Goal: Communication & Community: Answer question/provide support

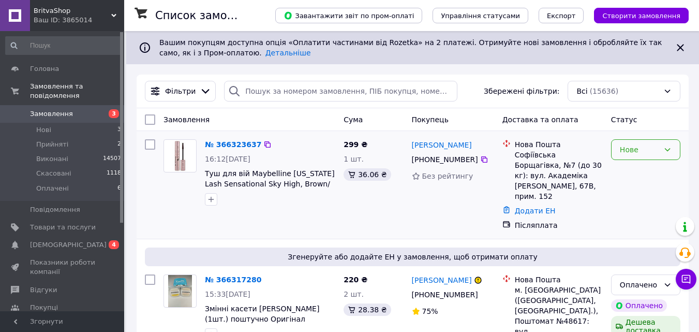
click at [649, 147] on div "Нове" at bounding box center [639, 149] width 39 height 11
click at [642, 170] on li "Прийнято" at bounding box center [646, 172] width 68 height 19
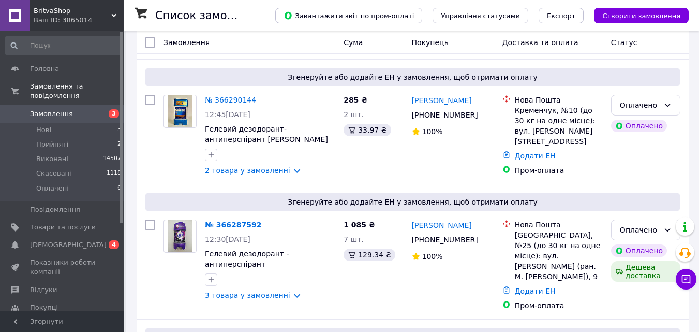
scroll to position [600, 0]
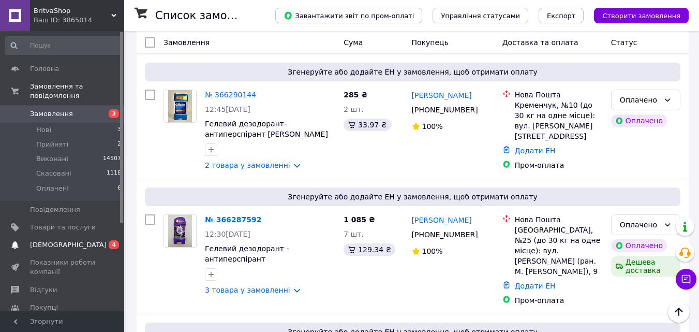
click at [65, 240] on span "[DEMOGRAPHIC_DATA]" at bounding box center [68, 244] width 77 height 9
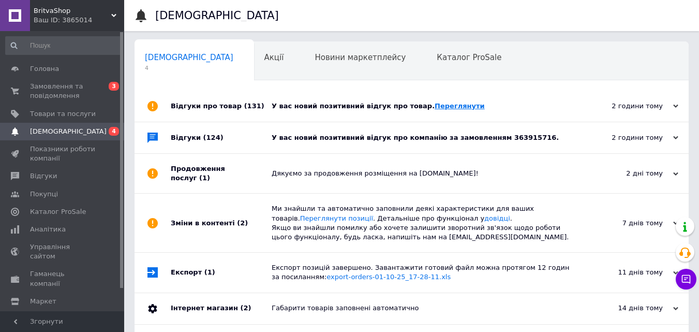
click at [436, 107] on link "Переглянути" at bounding box center [460, 106] width 50 height 8
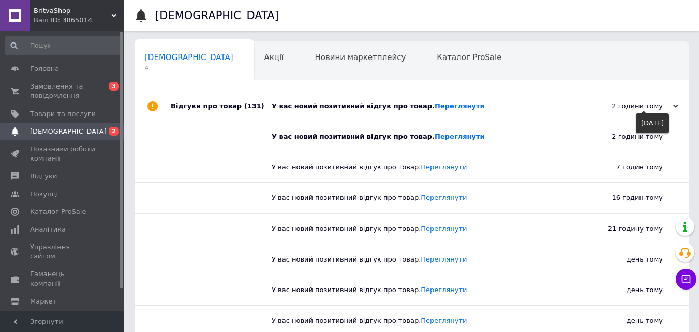
click at [677, 104] on div "2 години тому" at bounding box center [627, 105] width 104 height 9
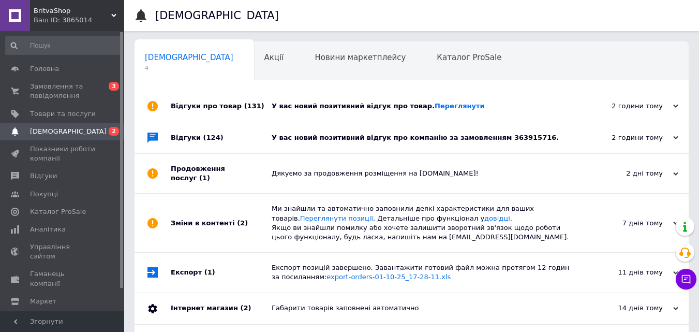
click at [496, 134] on div "У вас новий позитивний відгук про компанію за замовленням 363915716." at bounding box center [423, 137] width 303 height 9
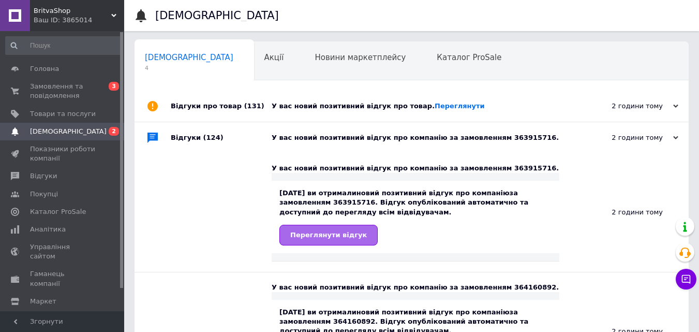
click at [329, 244] on link "Переглянути відгук" at bounding box center [329, 235] width 98 height 21
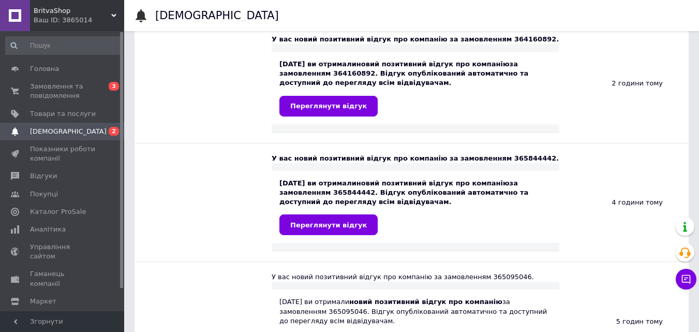
scroll to position [173, 0]
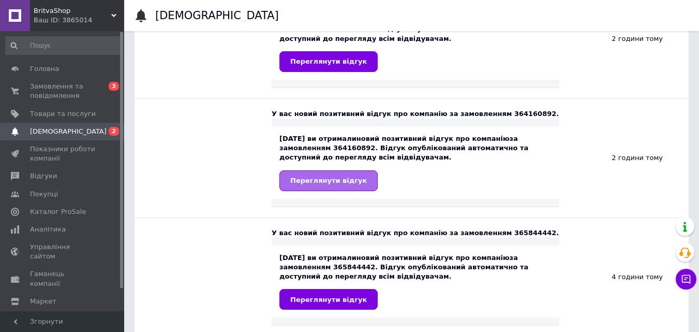
click at [304, 180] on span "Переглянути відгук" at bounding box center [328, 181] width 77 height 8
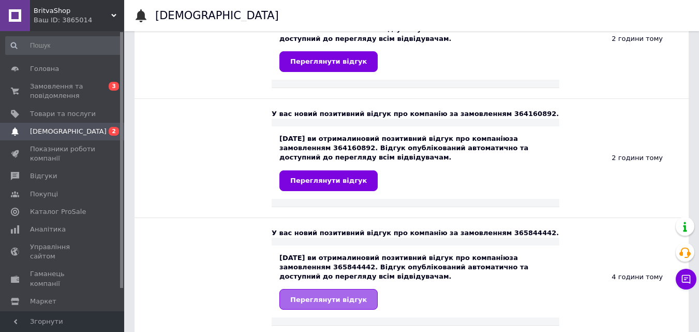
click at [336, 297] on span "Переглянути відгук" at bounding box center [328, 300] width 77 height 8
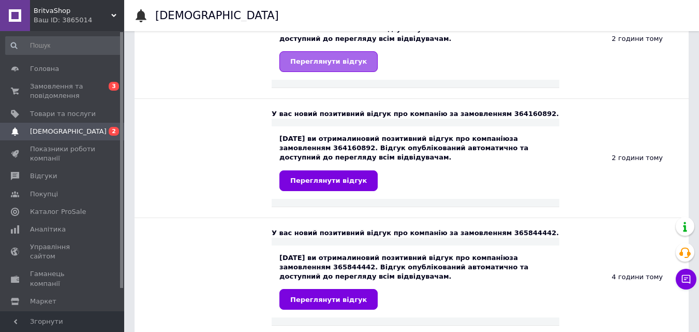
click at [339, 58] on span "Переглянути відгук" at bounding box center [328, 61] width 77 height 8
click at [55, 76] on link "Головна" at bounding box center [63, 69] width 127 height 18
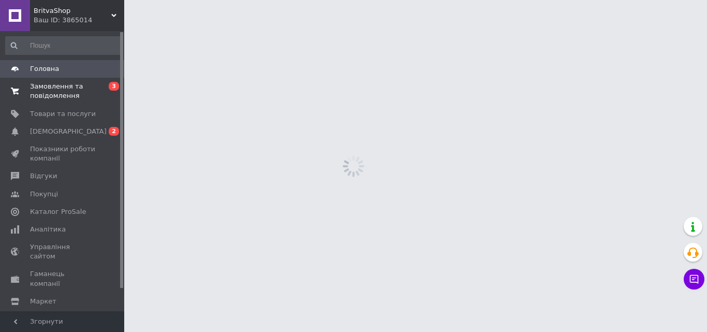
click at [55, 83] on span "Замовлення та повідомлення" at bounding box center [63, 91] width 66 height 19
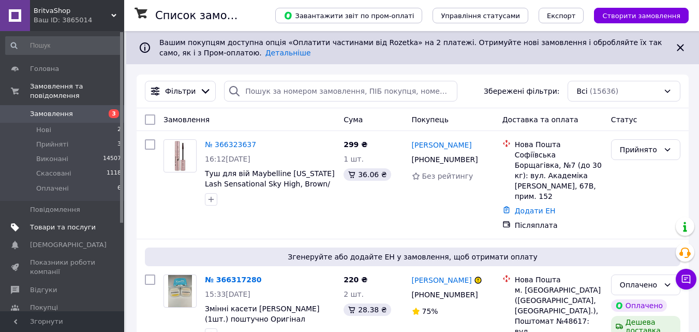
click at [49, 223] on span "Товари та послуги" at bounding box center [63, 227] width 66 height 9
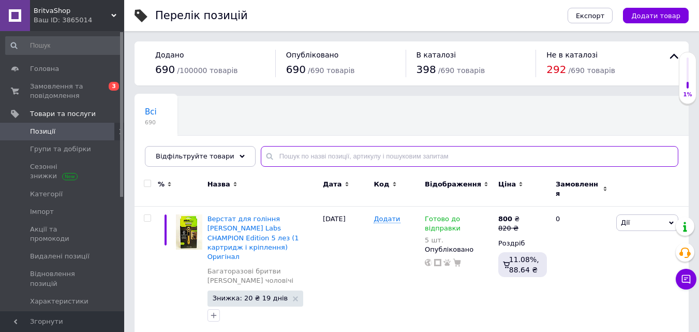
click at [272, 155] on input "text" at bounding box center [470, 156] width 418 height 21
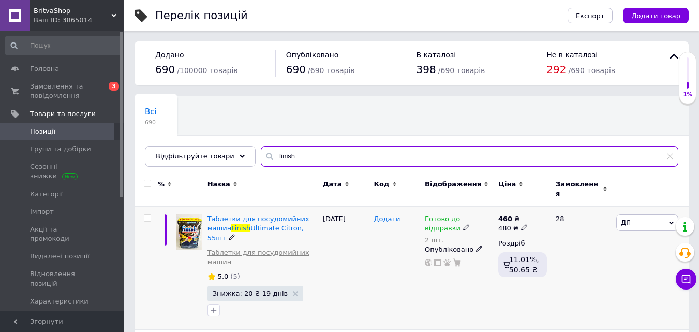
type input "finish"
click at [254, 248] on link "Таблетки для посудомийних машин" at bounding box center [263, 257] width 110 height 19
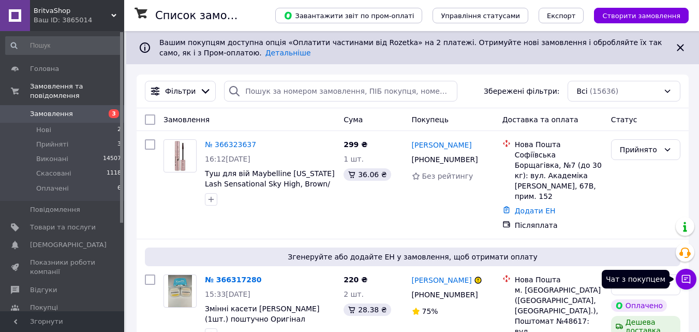
click at [687, 275] on icon at bounding box center [686, 279] width 9 height 9
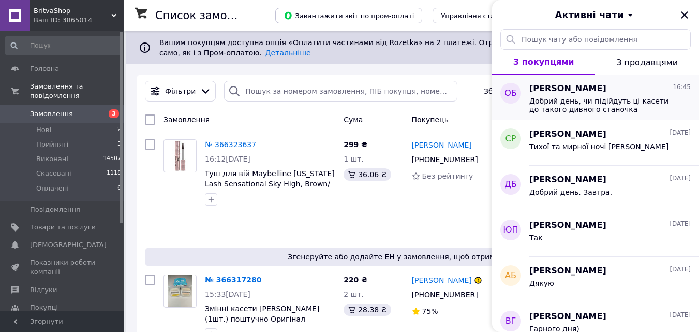
click at [620, 98] on span "Добрий день, чи підійдуть ці касети до такого дивного станочка" at bounding box center [603, 105] width 147 height 17
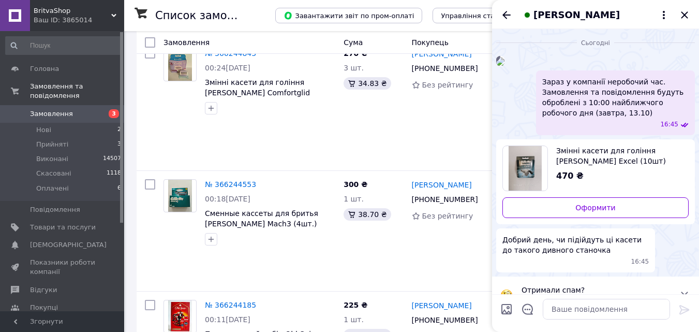
drag, startPoint x: 657, startPoint y: 39, endPoint x: 653, endPoint y: 76, distance: 37.0
click at [653, 66] on div "16:45" at bounding box center [595, 61] width 199 height 10
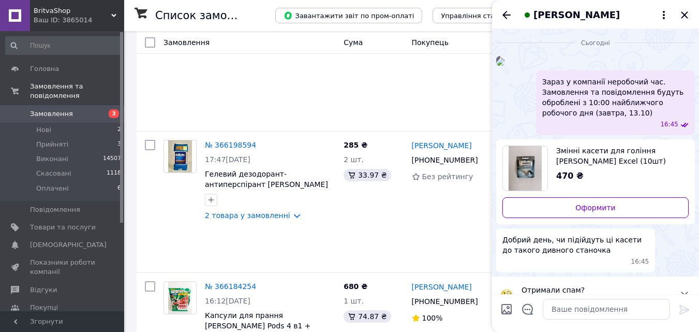
scroll to position [2490, 0]
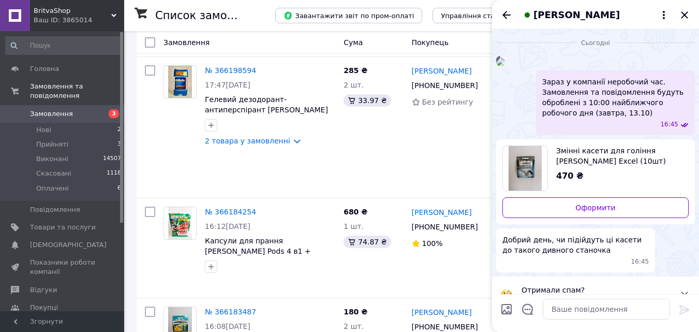
drag, startPoint x: 689, startPoint y: 85, endPoint x: 685, endPoint y: 72, distance: 12.9
click at [685, 66] on div "16:45" at bounding box center [595, 61] width 199 height 10
click at [629, 166] on span "Змінні касети для гоління Gillette Sensor Excel (10шт) Оригінал" at bounding box center [618, 155] width 124 height 21
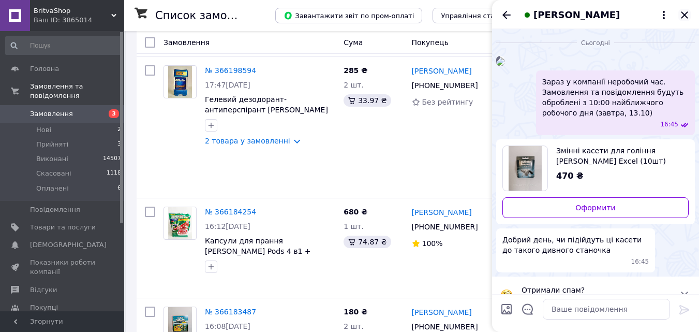
click at [681, 16] on icon "Закрити" at bounding box center [685, 15] width 12 height 12
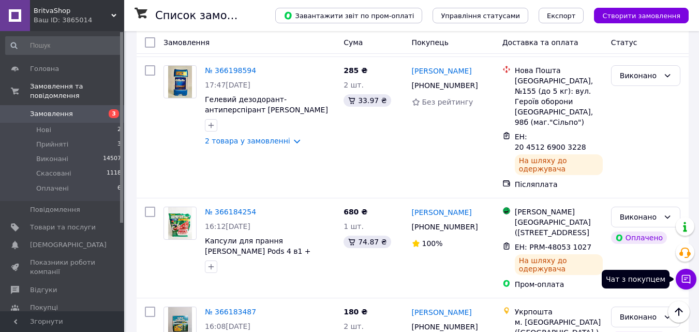
click at [688, 277] on icon at bounding box center [686, 279] width 9 height 9
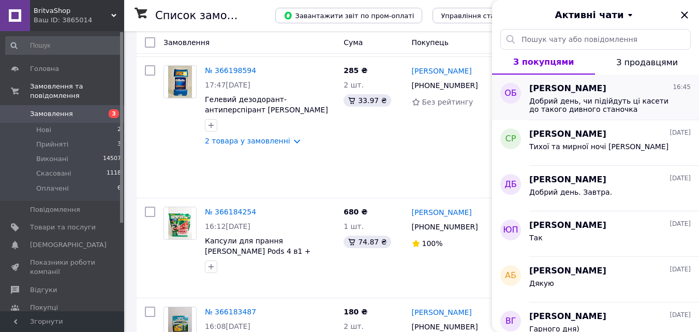
click at [628, 94] on div "Оксана Биченко 16:45" at bounding box center [611, 89] width 162 height 12
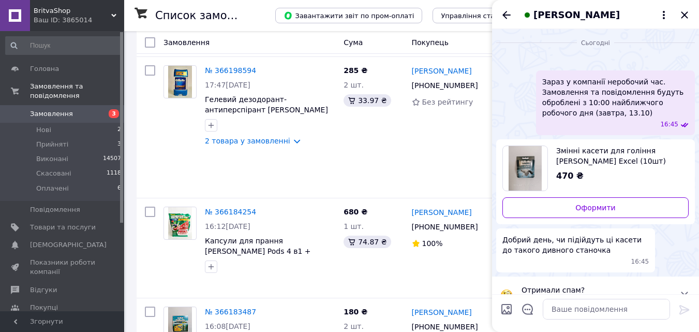
scroll to position [165, 0]
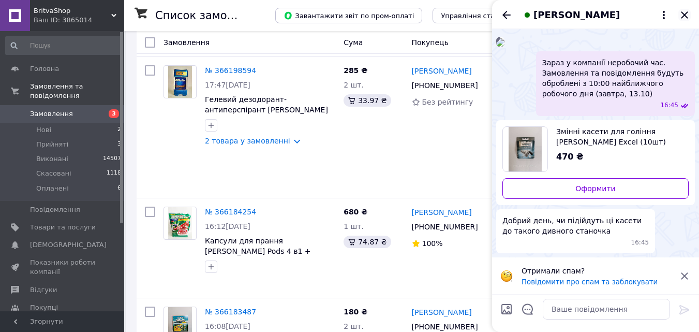
click at [680, 18] on icon "Закрити" at bounding box center [685, 15] width 12 height 12
